Goal: Task Accomplishment & Management: Manage account settings

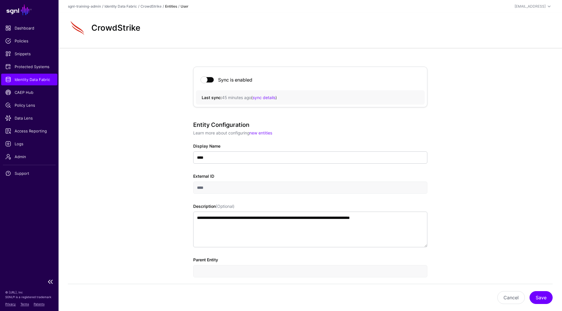
click at [31, 80] on span "Identity Data Fabric" at bounding box center [29, 80] width 48 height 6
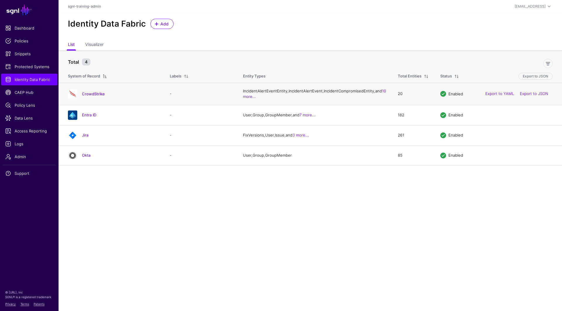
click at [100, 96] on div "CrowdStrike" at bounding box center [113, 93] width 95 height 9
click at [99, 96] on link "CrowdStrike" at bounding box center [93, 94] width 23 height 5
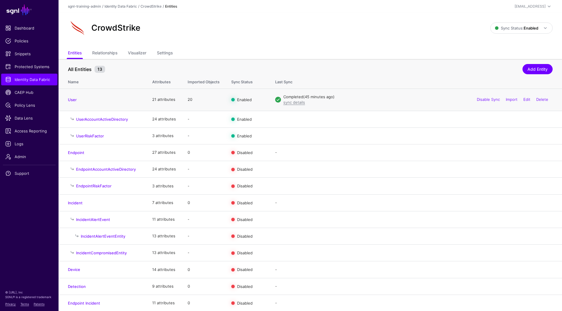
click at [527, 96] on div "Disable Sync Import Edit Delete" at bounding box center [512, 100] width 80 height 15
click at [526, 97] on link "Edit" at bounding box center [526, 99] width 7 height 5
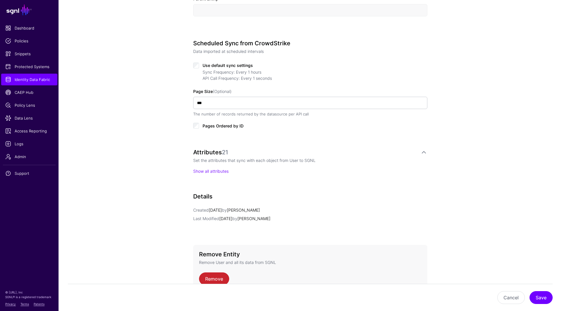
scroll to position [248, 0]
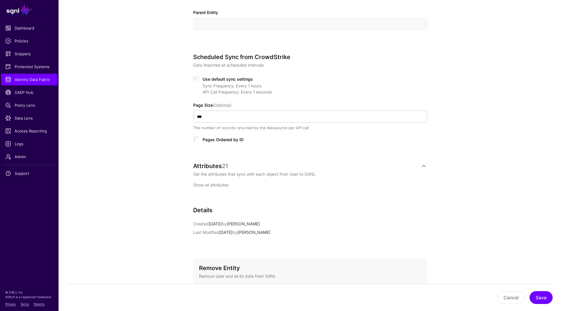
click at [213, 183] on link "Show all attributes" at bounding box center [210, 185] width 35 height 5
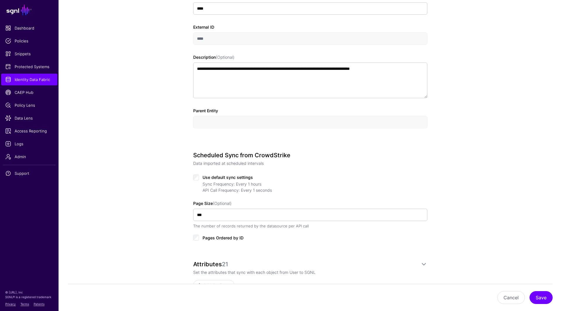
scroll to position [0, 0]
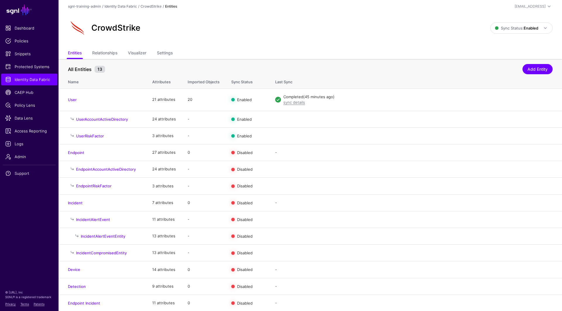
click at [338, 34] on div "CrowdStrike" at bounding box center [279, 28] width 427 height 19
click at [74, 100] on link "User" at bounding box center [72, 99] width 9 height 5
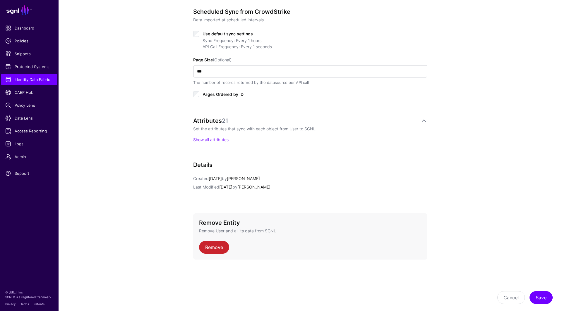
scroll to position [288, 0]
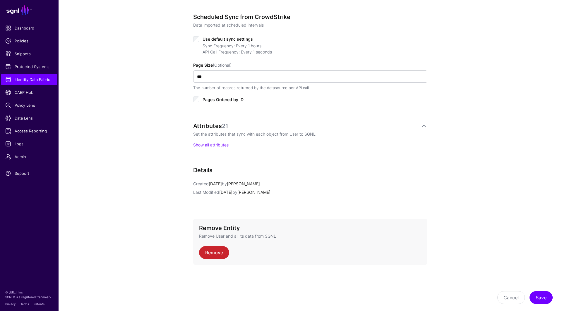
click at [193, 41] on div "Use default sync settings Sync Frequency: Every 1 hours API Call Frequency: Eve…" at bounding box center [310, 69] width 234 height 68
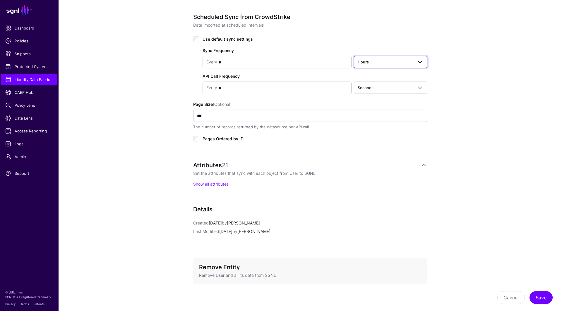
click at [386, 64] on link "Hours" at bounding box center [390, 62] width 73 height 12
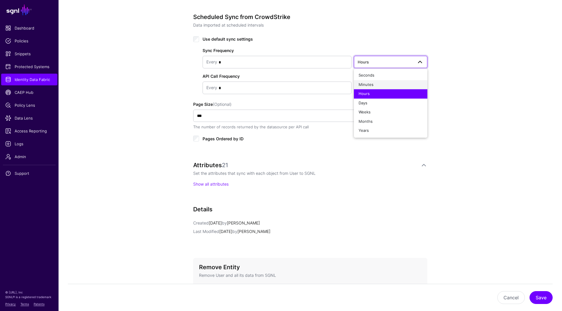
click at [377, 80] on button "Minutes" at bounding box center [390, 84] width 73 height 9
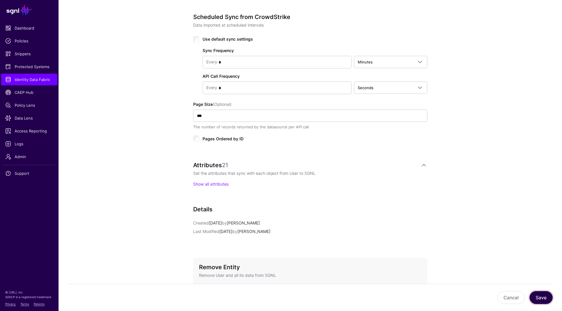
click at [537, 296] on button "Save" at bounding box center [541, 298] width 23 height 13
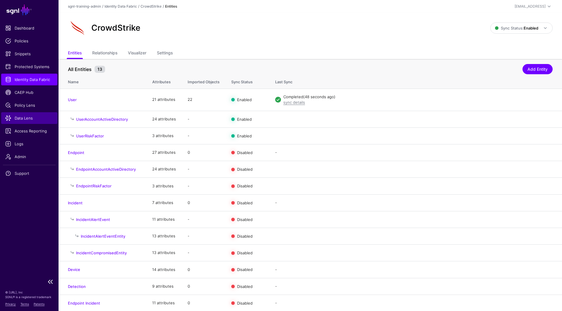
click at [23, 118] on span "Data Lens" at bounding box center [29, 118] width 48 height 6
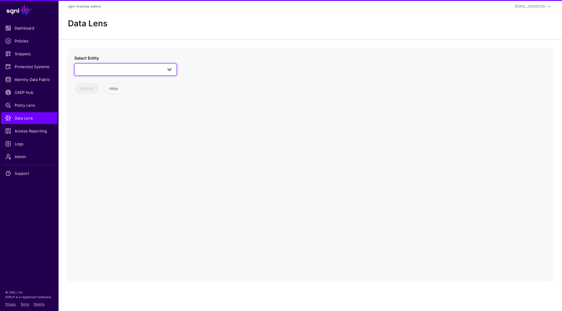
click at [127, 64] on link at bounding box center [125, 70] width 102 height 12
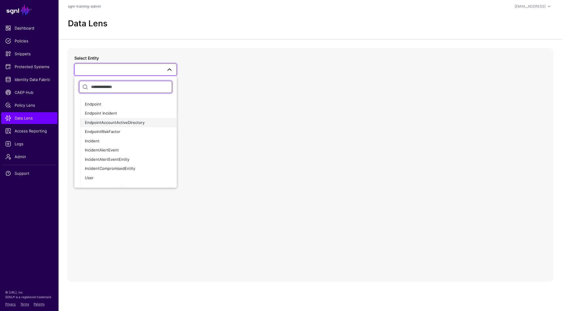
scroll to position [29, 0]
click at [105, 178] on div "User" at bounding box center [128, 177] width 87 height 6
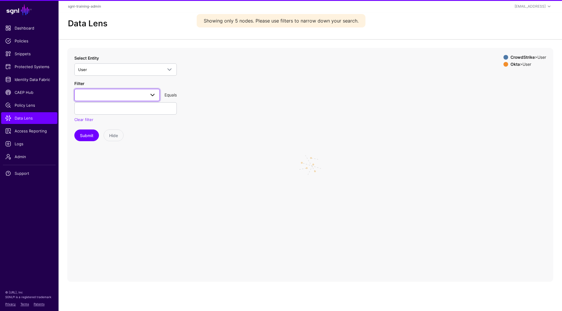
click at [131, 97] on span at bounding box center [117, 95] width 78 height 7
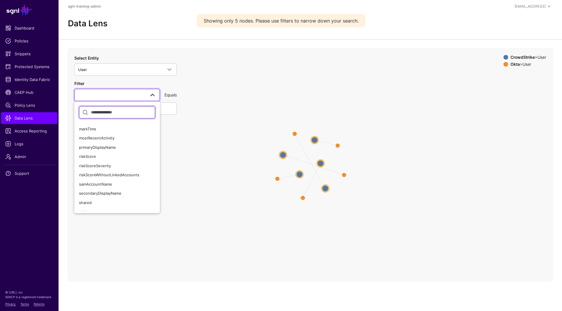
scroll to position [106, 0]
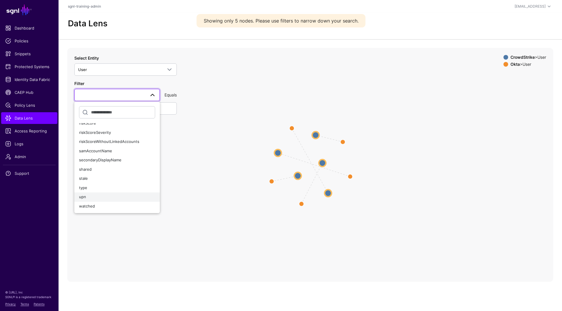
click at [99, 198] on div "upn" at bounding box center [117, 198] width 76 height 6
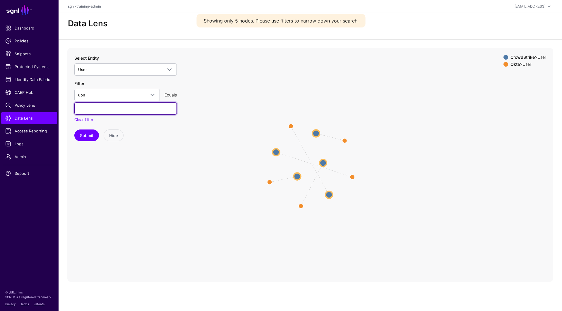
click at [119, 112] on input "text" at bounding box center [125, 108] width 102 height 12
type input "**********"
click at [74, 130] on button "Submit" at bounding box center [86, 136] width 25 height 12
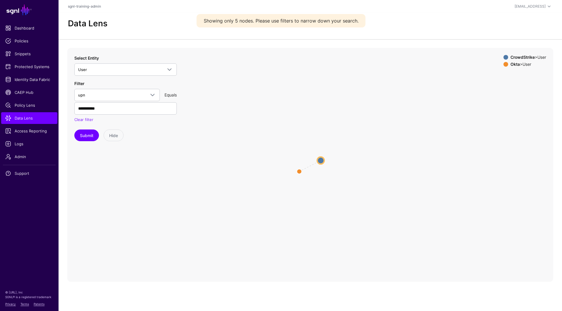
click at [323, 161] on circle at bounding box center [320, 160] width 7 height 7
click at [323, 161] on circle at bounding box center [321, 160] width 7 height 7
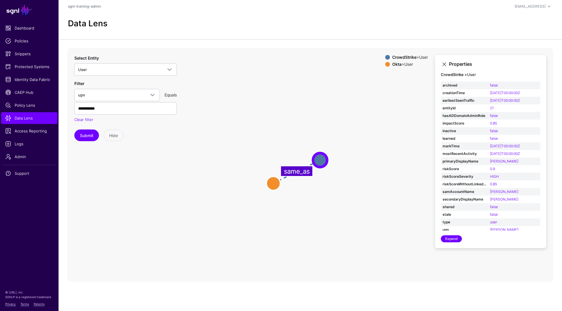
click at [344, 128] on icon "same_as User User User User" at bounding box center [310, 165] width 486 height 234
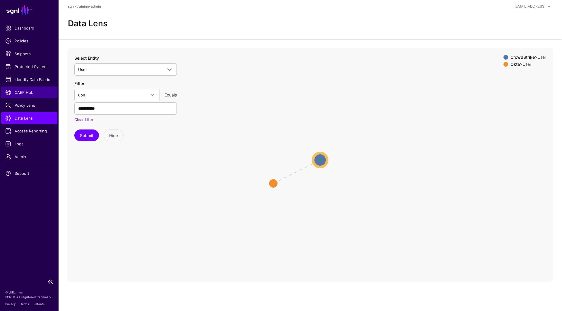
click at [17, 93] on span "CAEP Hub" at bounding box center [29, 93] width 48 height 6
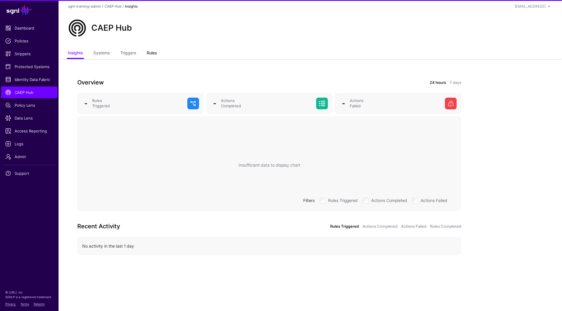
click at [148, 50] on link "Rules" at bounding box center [152, 53] width 10 height 11
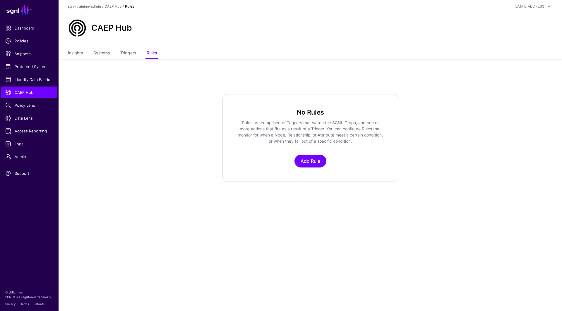
click at [254, 90] on app-caephub "CAEP Hub Insights Systems Triggers Rules No Rules Rules are comprised of Trigge…" at bounding box center [310, 97] width 503 height 169
click at [133, 49] on link "Triggers" at bounding box center [128, 53] width 16 height 11
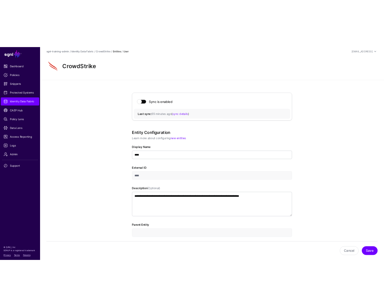
scroll to position [470, 0]
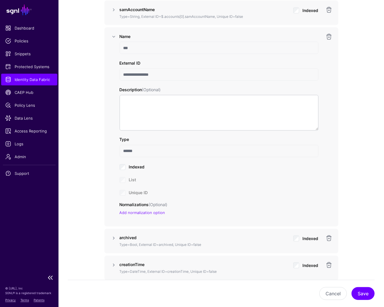
click at [28, 76] on link "Identity Data Fabric" at bounding box center [29, 80] width 56 height 12
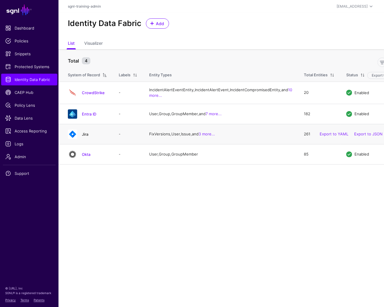
click at [85, 137] on link "Jira" at bounding box center [85, 134] width 6 height 5
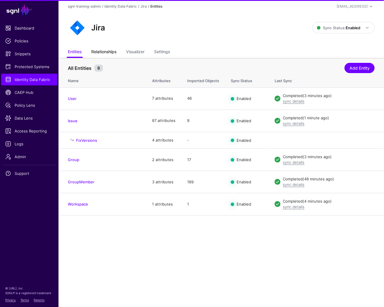
click at [114, 56] on link "Relationships" at bounding box center [103, 52] width 25 height 11
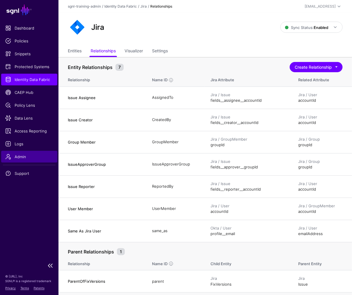
click at [28, 157] on span "Admin" at bounding box center [29, 157] width 48 height 6
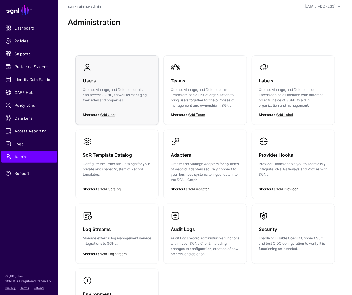
click at [147, 78] on h3 "Users" at bounding box center [117, 81] width 69 height 8
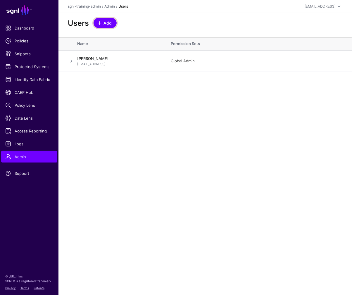
click at [101, 19] on link "Add" at bounding box center [105, 23] width 23 height 10
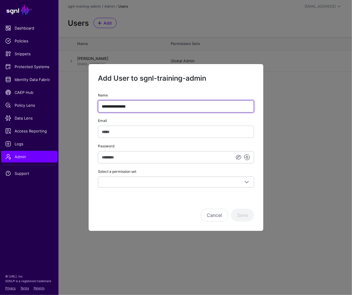
click at [171, 109] on input "**********" at bounding box center [176, 106] width 156 height 12
type input "**********"
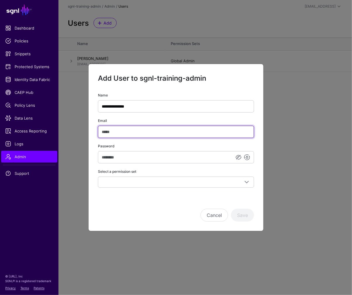
click at [157, 132] on input "Email" at bounding box center [176, 132] width 156 height 12
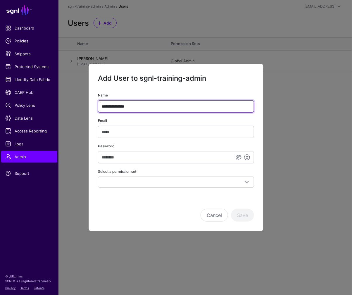
click at [143, 106] on input "**********" at bounding box center [176, 106] width 156 height 12
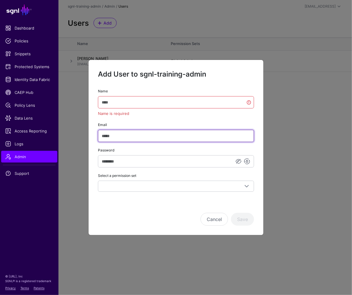
click at [173, 133] on input "Email" at bounding box center [176, 136] width 156 height 12
paste input "**********"
type input "**********"
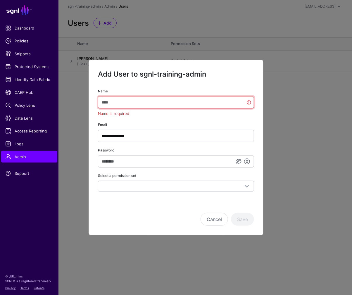
click at [165, 101] on input "Name" at bounding box center [176, 102] width 156 height 12
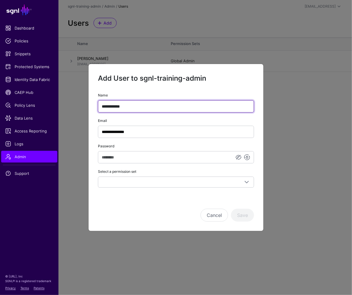
type input "**********"
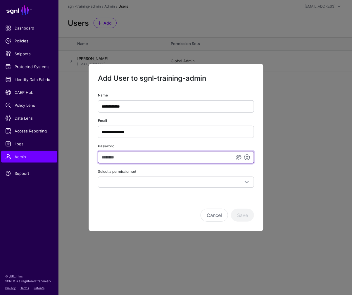
click at [187, 158] on input "Password" at bounding box center [176, 157] width 156 height 12
type input "********"
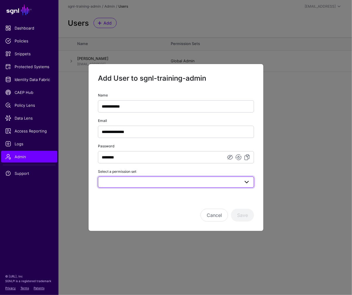
click at [201, 177] on link at bounding box center [176, 182] width 156 height 11
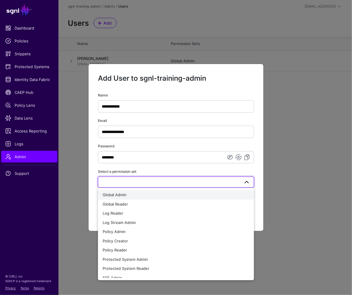
click at [162, 195] on div "Global Admin" at bounding box center [176, 195] width 147 height 6
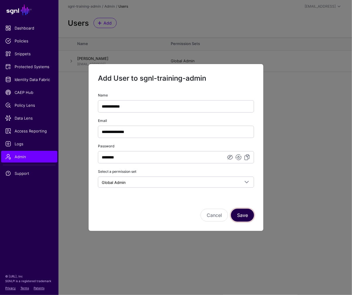
click at [241, 213] on button "Save" at bounding box center [242, 215] width 23 height 13
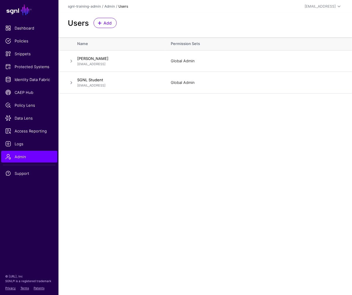
click at [255, 175] on main "SGNL Dashboard Policies Snippets Protected Systems Identity Data Fabric CAEP Hu…" at bounding box center [176, 147] width 352 height 295
click at [37, 77] on span "Identity Data Fabric" at bounding box center [29, 80] width 48 height 6
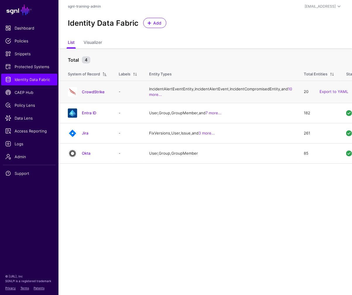
click at [106, 91] on td "CrowdStrike" at bounding box center [86, 92] width 54 height 22
click at [99, 94] on link "CrowdStrike" at bounding box center [93, 92] width 23 height 5
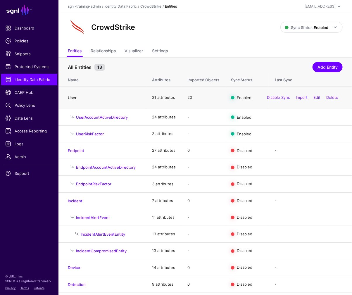
click at [73, 96] on link "User" at bounding box center [72, 97] width 9 height 5
